Goal: Book appointment/travel/reservation

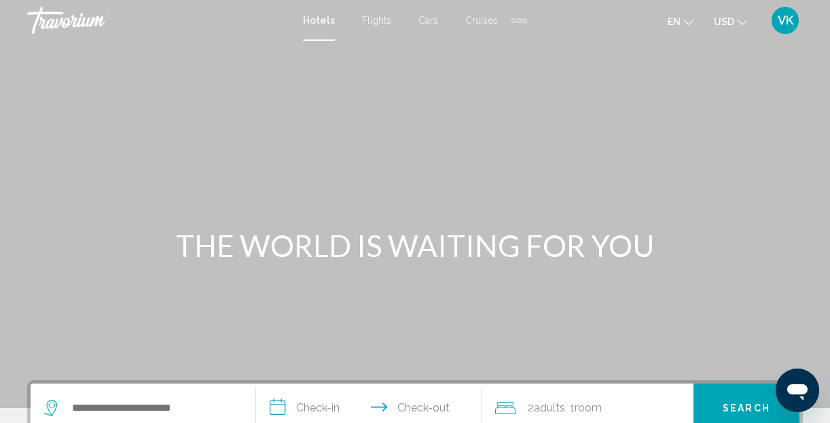
click at [518, 17] on div "Extra navigation items" at bounding box center [520, 20] width 16 height 20
click at [505, 44] on span "Activities" at bounding box center [497, 45] width 38 height 11
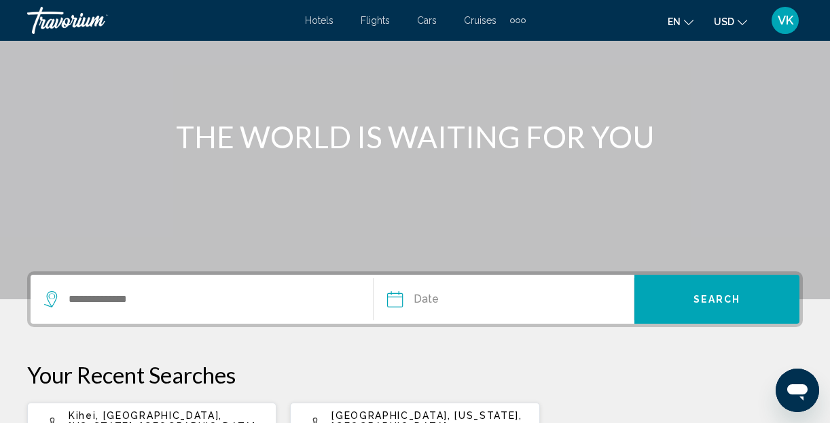
click at [60, 307] on div "Search widget" at bounding box center [208, 299] width 329 height 20
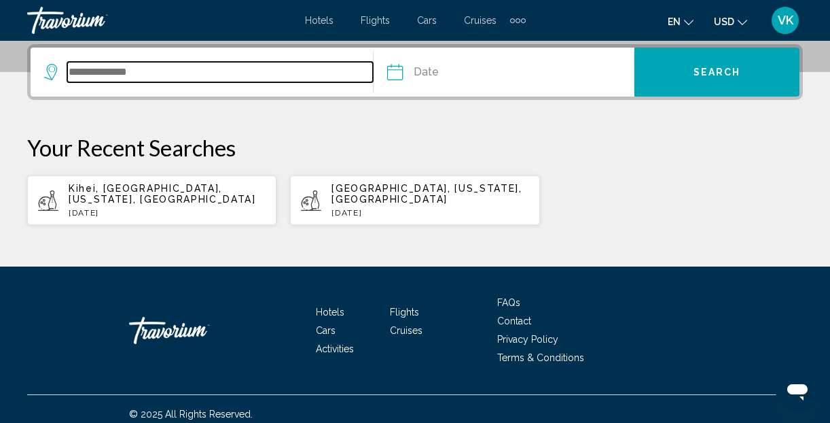
click at [79, 73] on input "Search widget" at bounding box center [220, 72] width 306 height 20
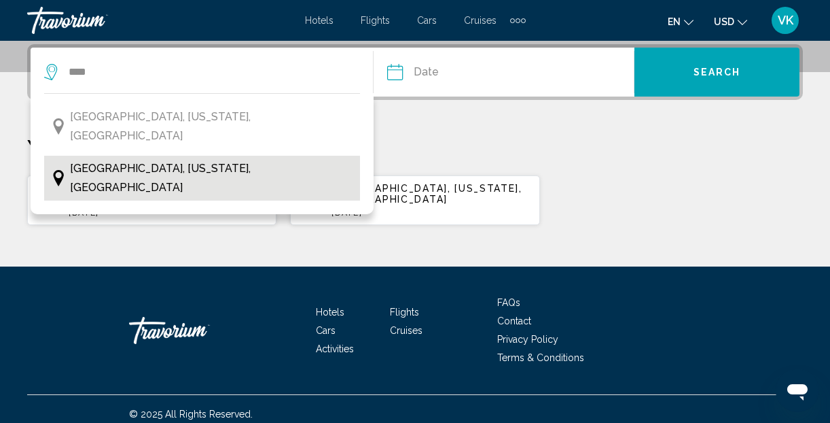
drag, startPoint x: 73, startPoint y: 94, endPoint x: 99, endPoint y: 143, distance: 54.7
click at [99, 159] on span "[GEOGRAPHIC_DATA], [US_STATE], [GEOGRAPHIC_DATA]" at bounding box center [211, 178] width 283 height 38
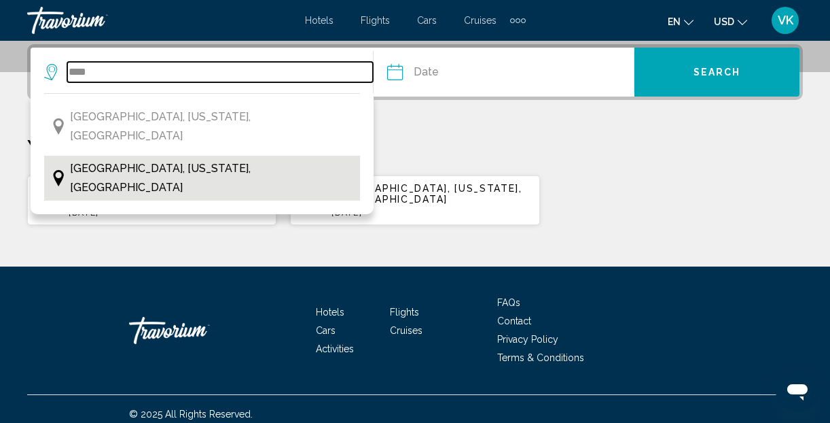
type input "**********"
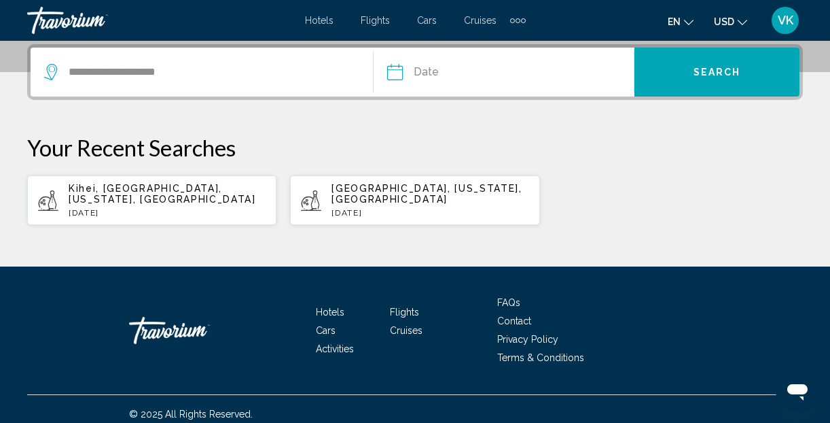
click at [456, 63] on input "Date" at bounding box center [448, 74] width 129 height 53
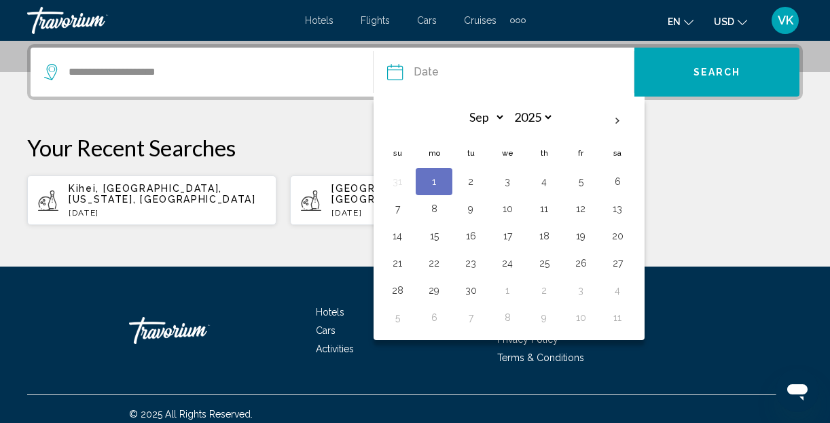
click at [418, 183] on td "1" at bounding box center [434, 181] width 37 height 27
click at [435, 183] on button "1" at bounding box center [434, 181] width 22 height 19
type input "**********"
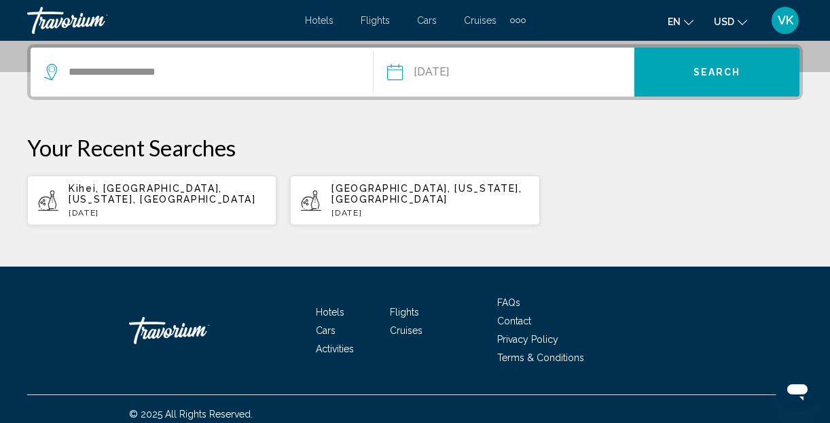
click at [726, 69] on span "Search" at bounding box center [718, 72] width 48 height 11
